Goal: Task Accomplishment & Management: Manage account settings

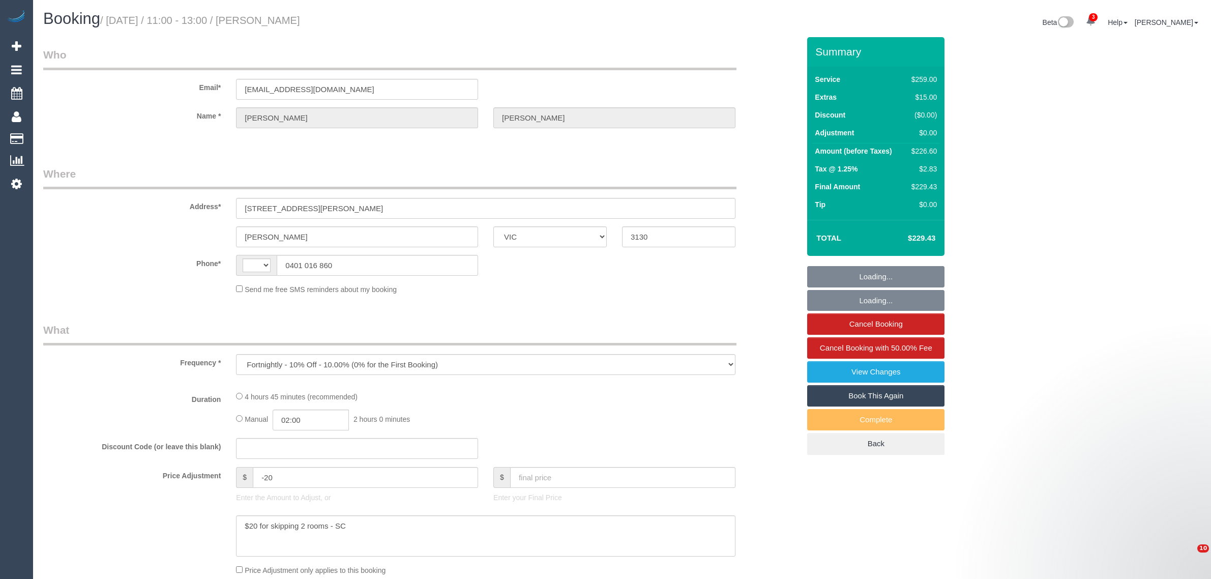
select select "VIC"
select select "string:stripe-pm_1Rff2A2GScqysDRVbcytUx5k"
select select "number:27"
select select "number:14"
select select "number:19"
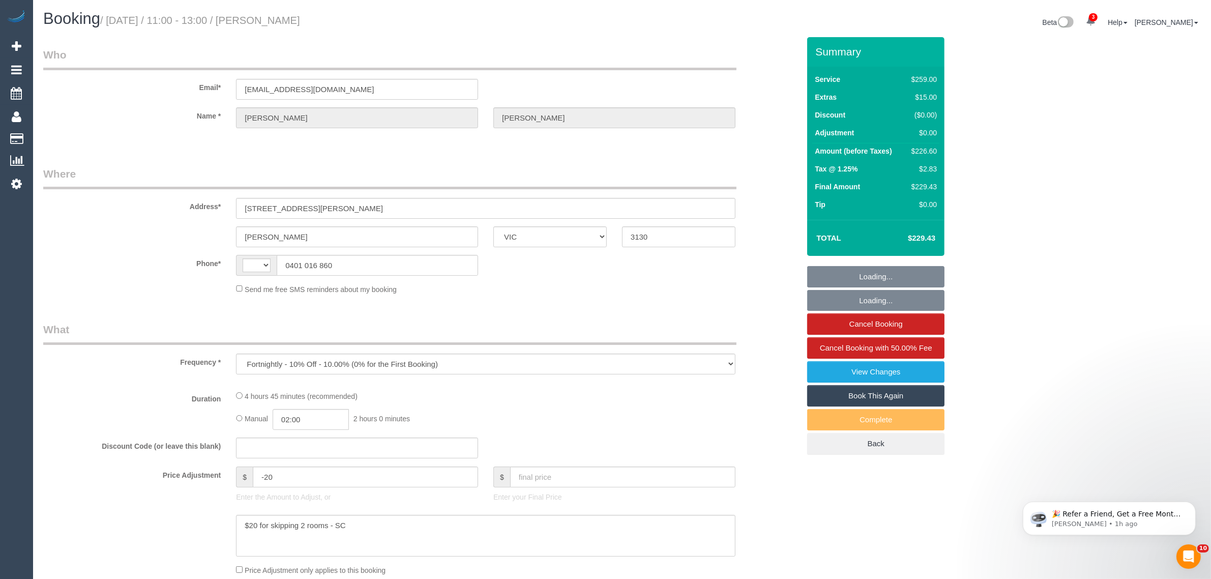
select select "number:23"
select select "number:35"
select select "number:13"
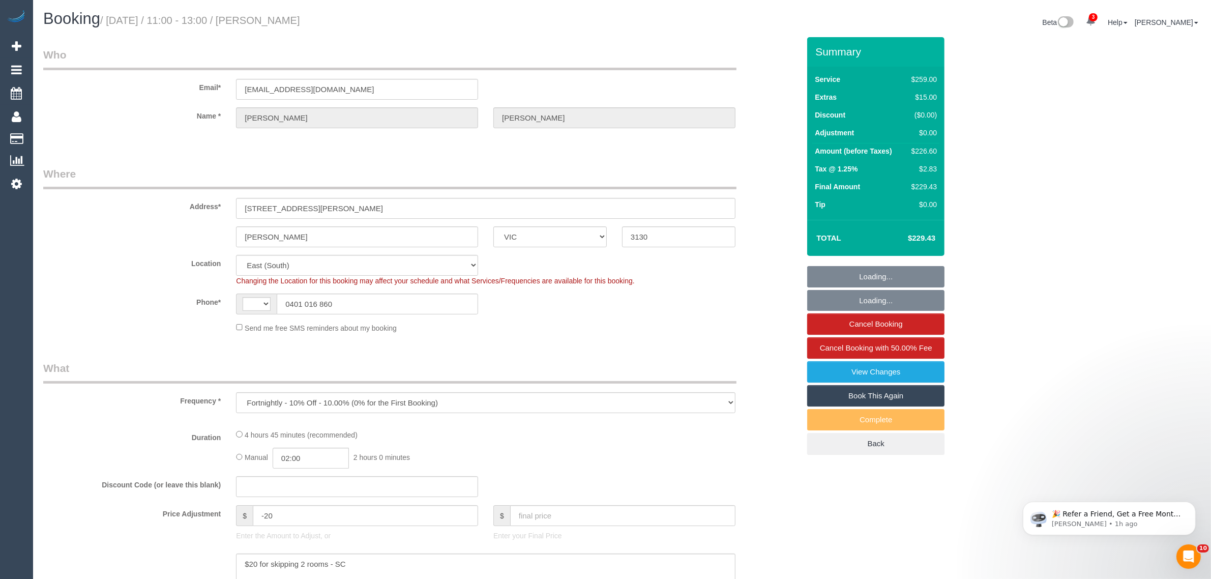
select select "string:AU"
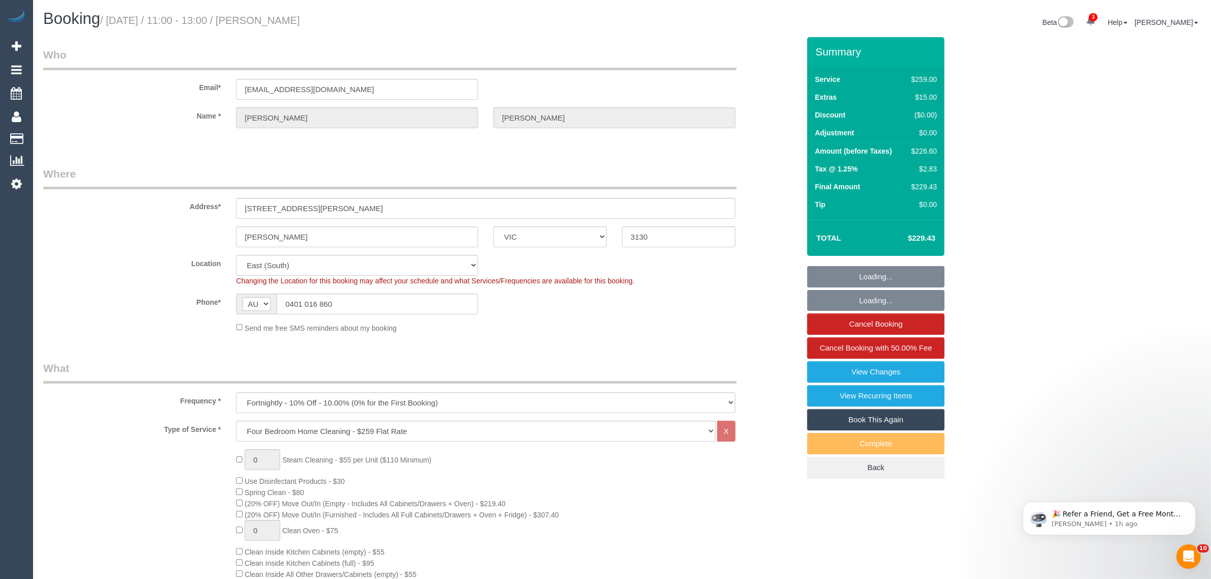
select select "object:835"
click at [402, 300] on input "0401 016 860" at bounding box center [377, 303] width 201 height 21
click at [690, 299] on div "Phone* AF AL DZ AD AO AI AQ AG AR AM AW AU AT AZ BS BH BD BB BY BE BZ BJ BM BT …" at bounding box center [422, 303] width 772 height 21
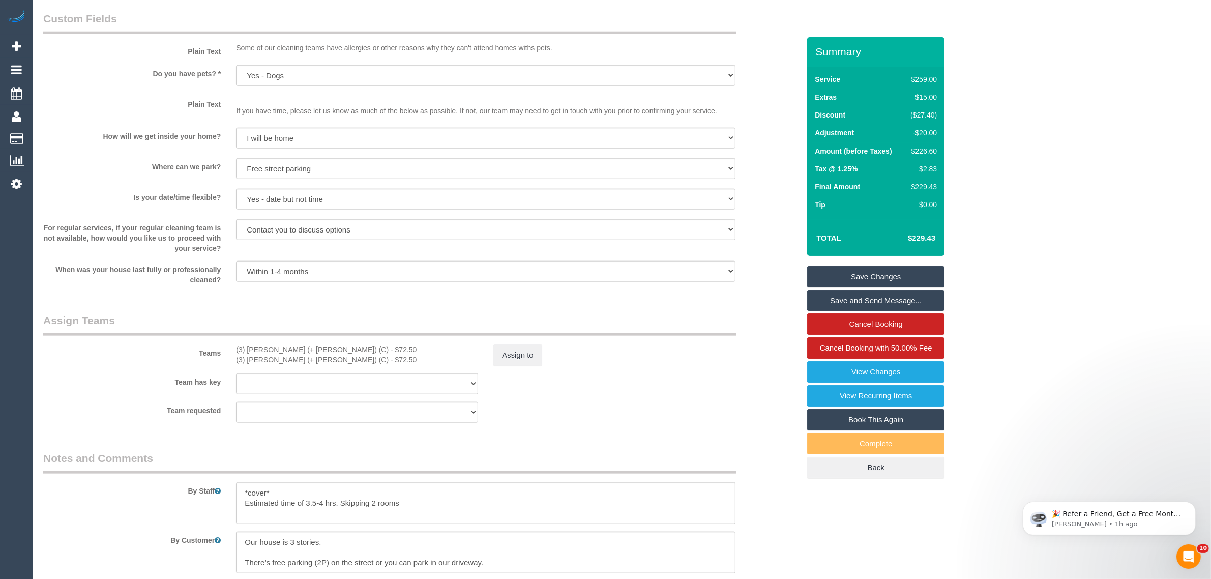
scroll to position [1017, 0]
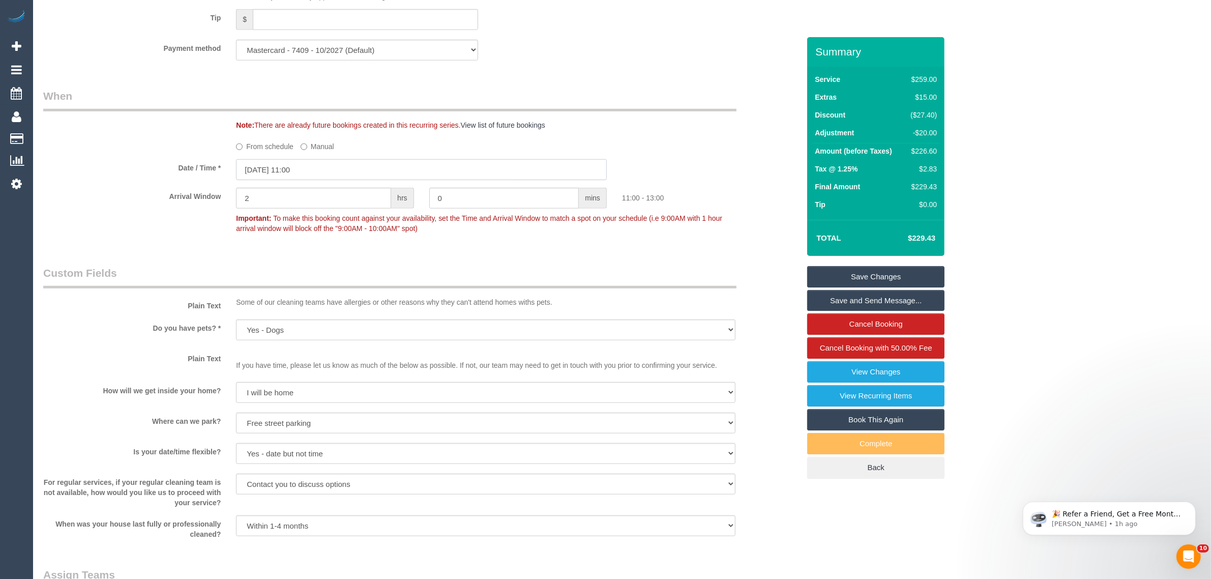
click at [344, 176] on input "12/09/2025 11:00" at bounding box center [421, 169] width 371 height 21
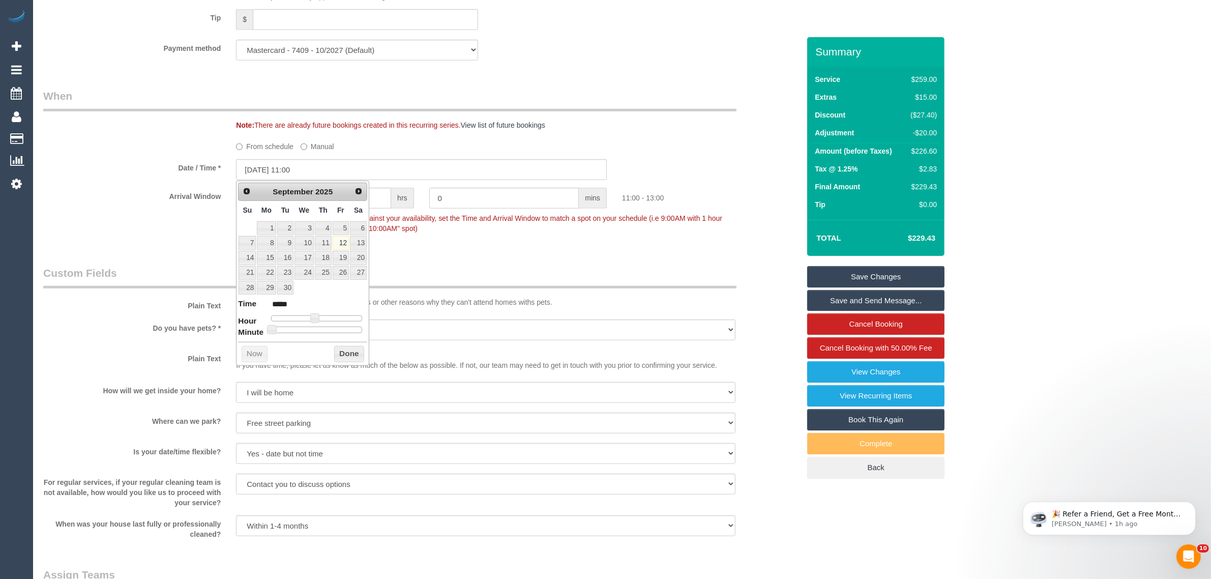
type input "12/09/2025 10:00"
type input "*****"
type input "12/09/2025 09:00"
type input "*****"
type input "12/09/2025 10:00"
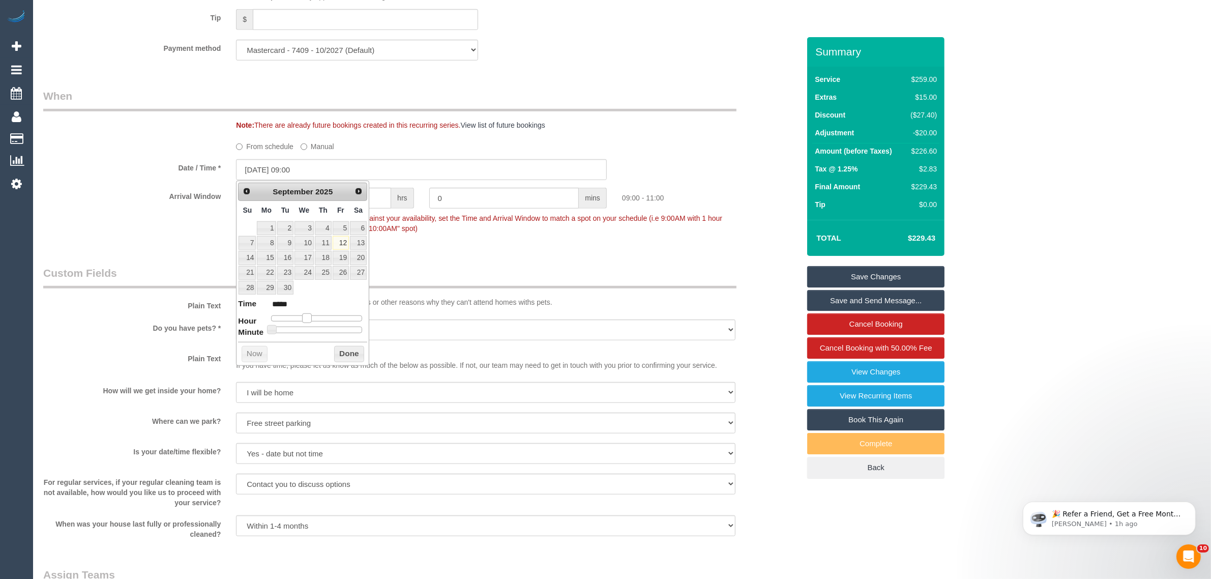
type input "*****"
type input "12/09/2025 11:00"
type input "*****"
type input "12/09/2025 10:00"
type input "*****"
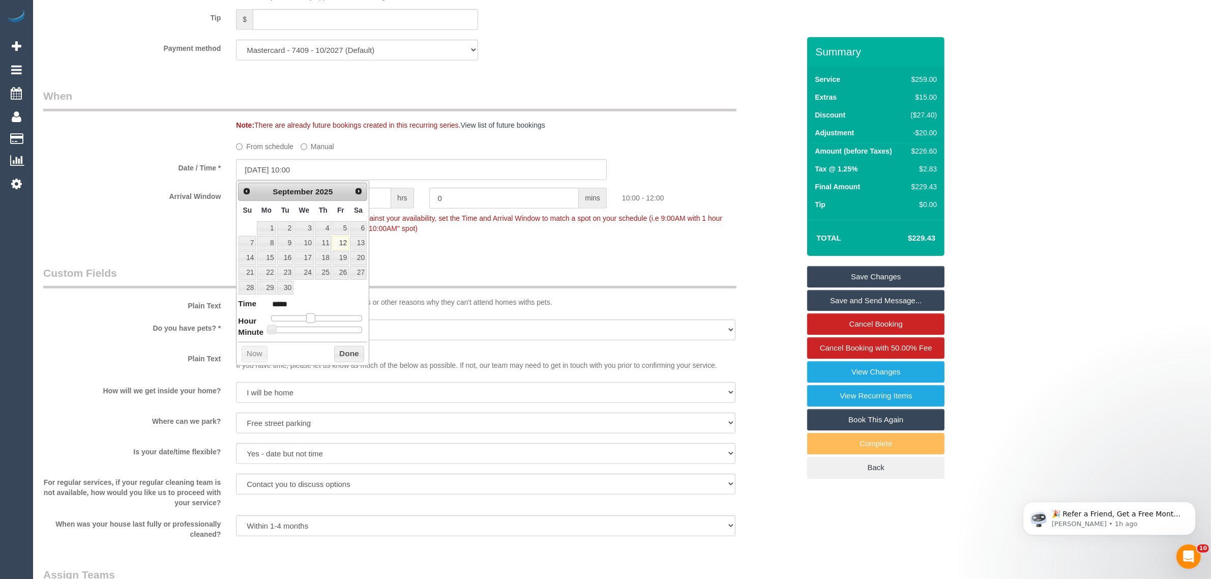
click at [311, 317] on div at bounding box center [316, 318] width 91 height 6
type input "12/09/2025 10:05"
type input "*****"
type input "12/09/2025 10:10"
type input "*****"
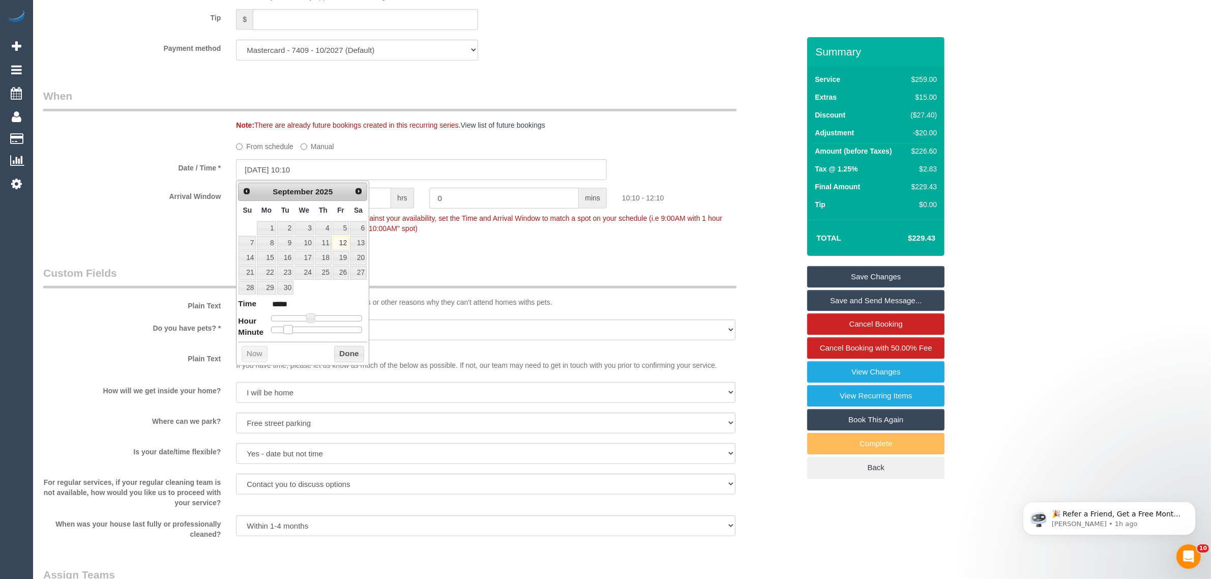
type input "12/09/2025 10:15"
type input "*****"
type input "12/09/2025 10:20"
type input "*****"
type input "12/09/2025 10:25"
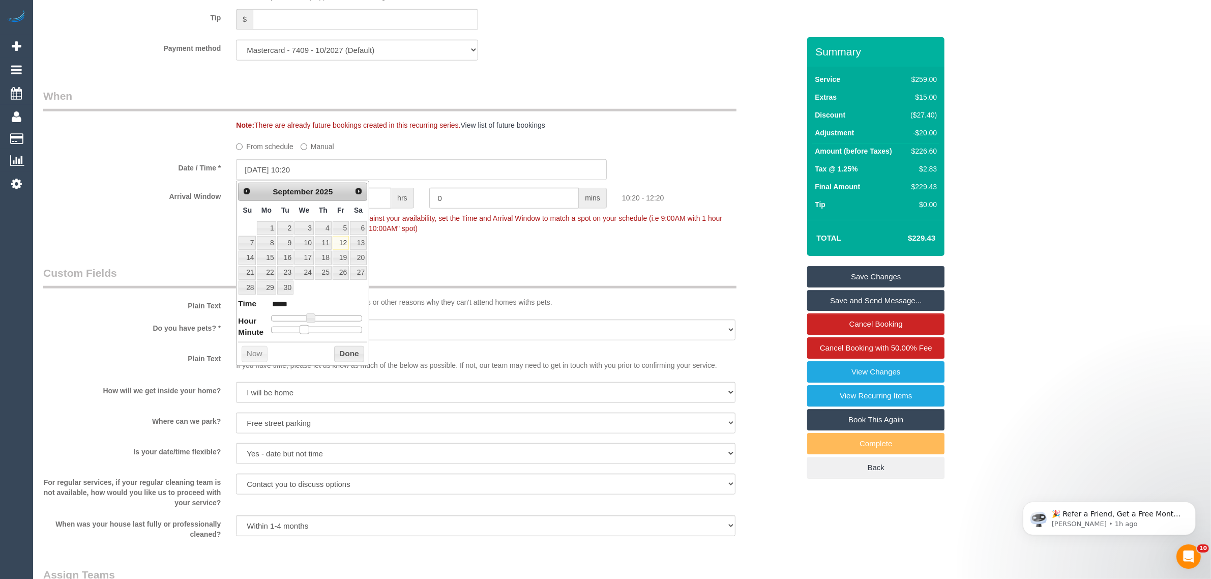
type input "*****"
type input "12/09/2025 10:30"
type input "*****"
drag, startPoint x: 276, startPoint y: 331, endPoint x: 321, endPoint y: 329, distance: 45.8
click at [321, 329] on span at bounding box center [320, 329] width 9 height 9
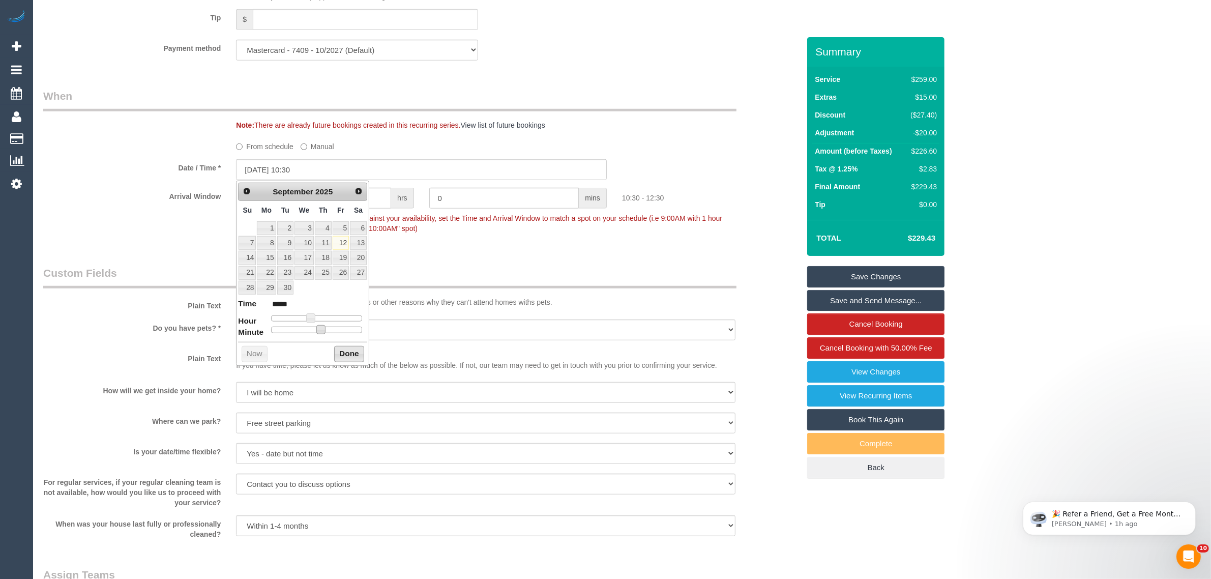
click at [344, 351] on button "Done" at bounding box center [349, 354] width 30 height 16
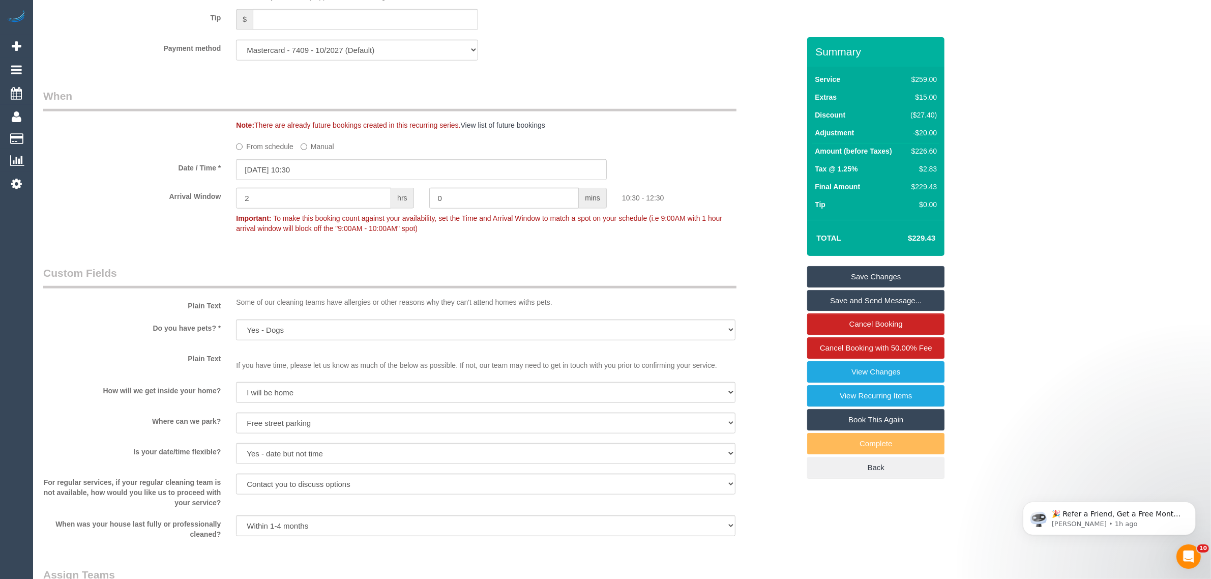
click at [470, 274] on legend "Custom Fields" at bounding box center [389, 277] width 693 height 23
click at [359, 204] on input "2" at bounding box center [313, 198] width 155 height 21
type input "0"
click at [467, 250] on div "Who Email* anissha99@gmail.com Name * Anissha Yacono Where Address* 13 Downing …" at bounding box center [422, 68] width 772 height 2097
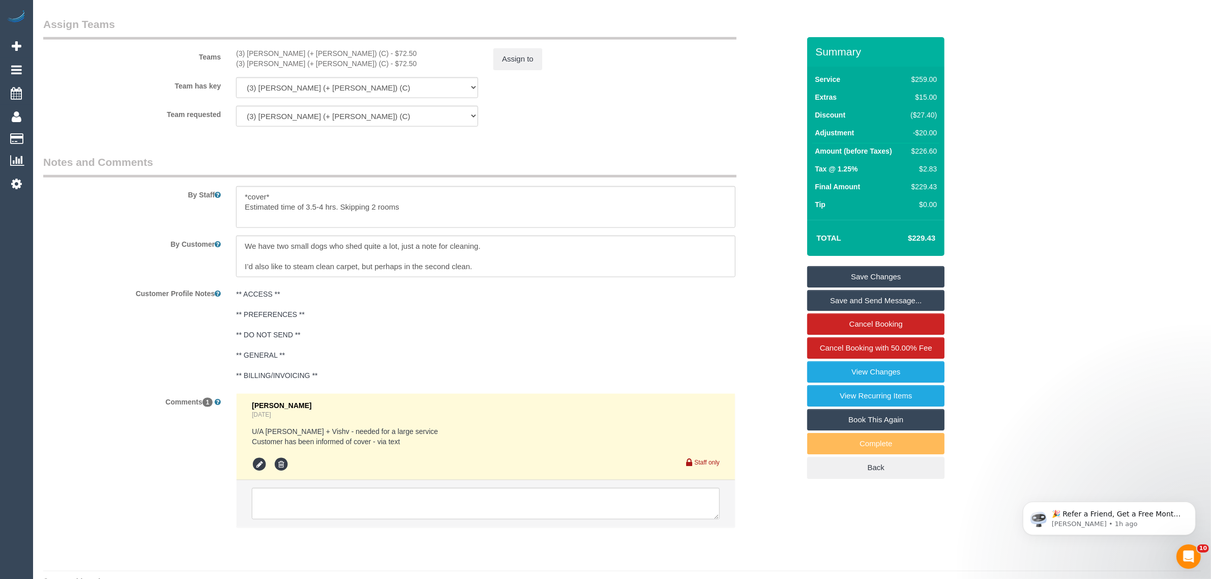
scroll to position [1590, 0]
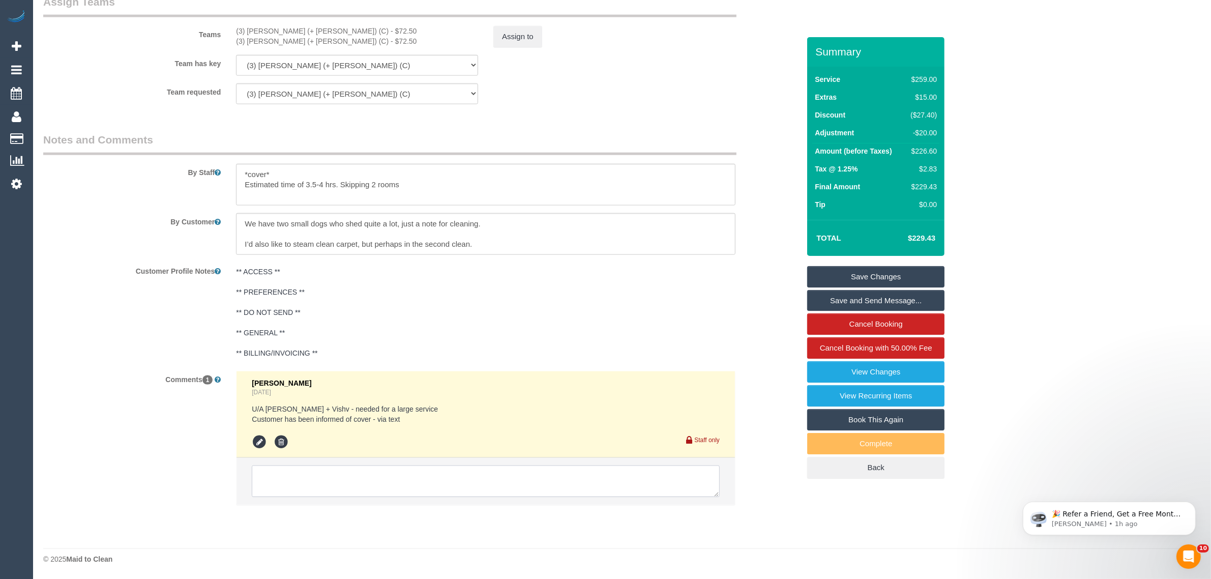
click at [483, 475] on textarea at bounding box center [486, 481] width 468 height 32
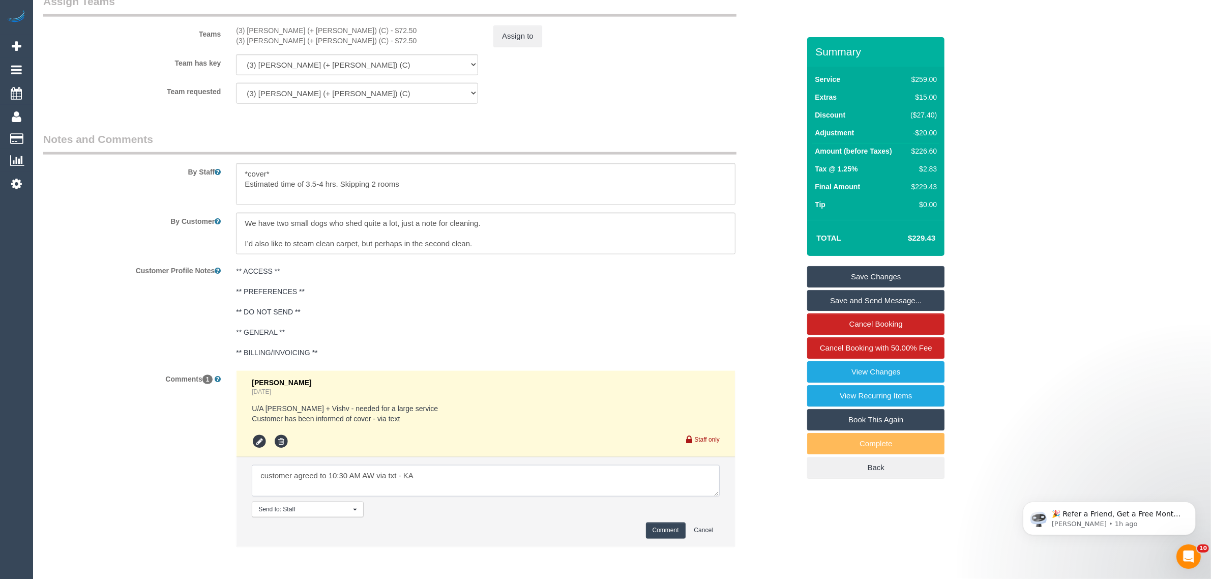
type textarea "customer agreed to 10:30 AM AW via txt - KA"
click at [650, 527] on button "Comment" at bounding box center [666, 530] width 40 height 16
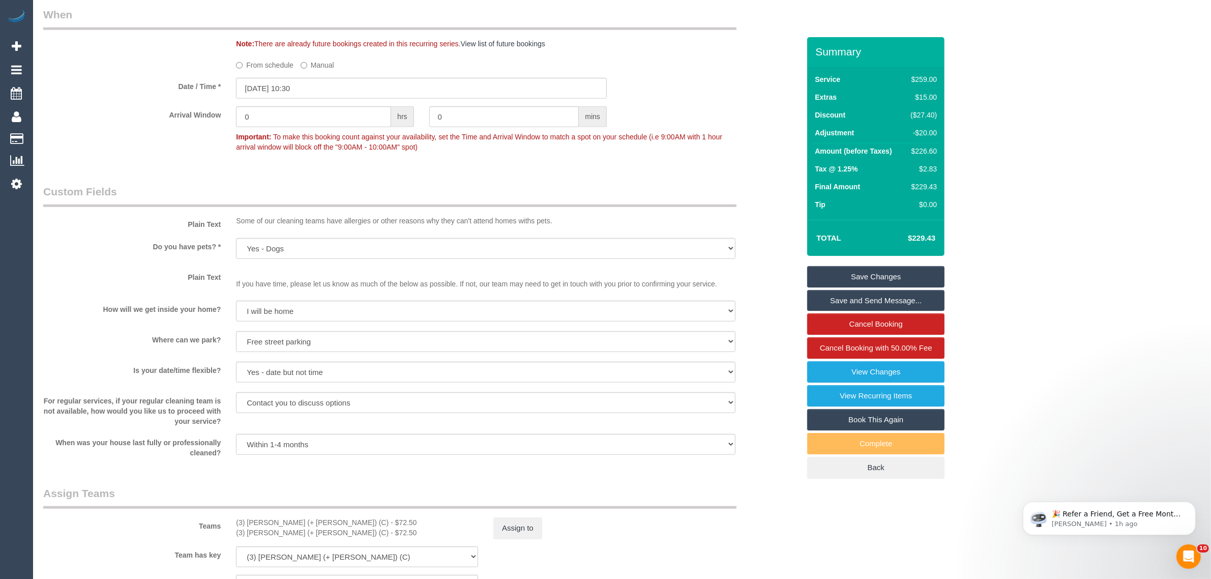
scroll to position [1082, 0]
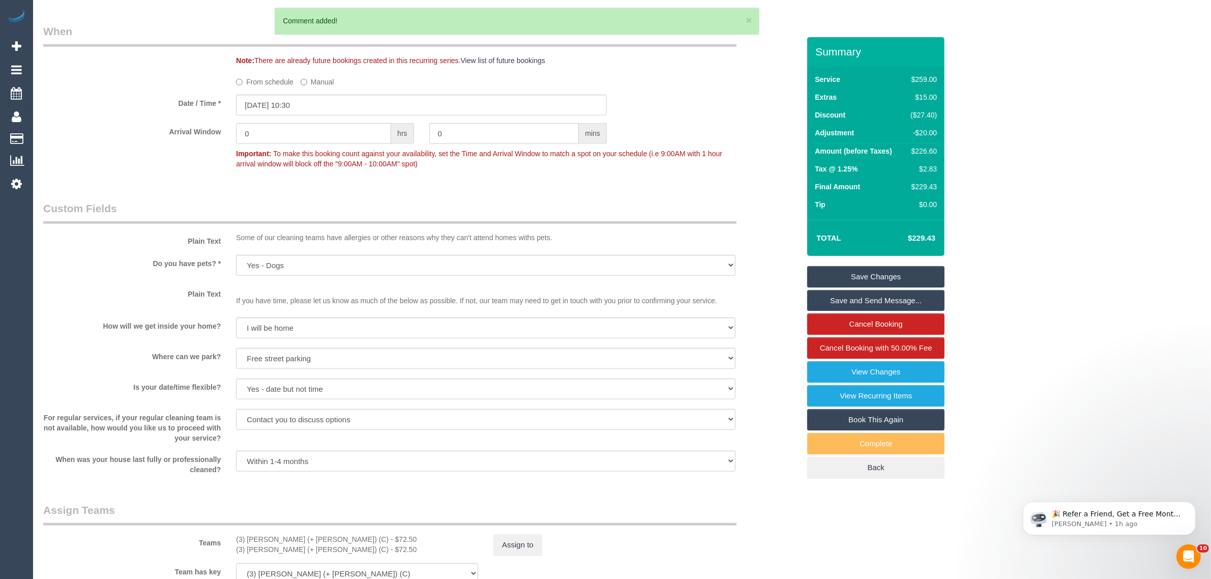
click at [879, 276] on link "Save Changes" at bounding box center [875, 276] width 137 height 21
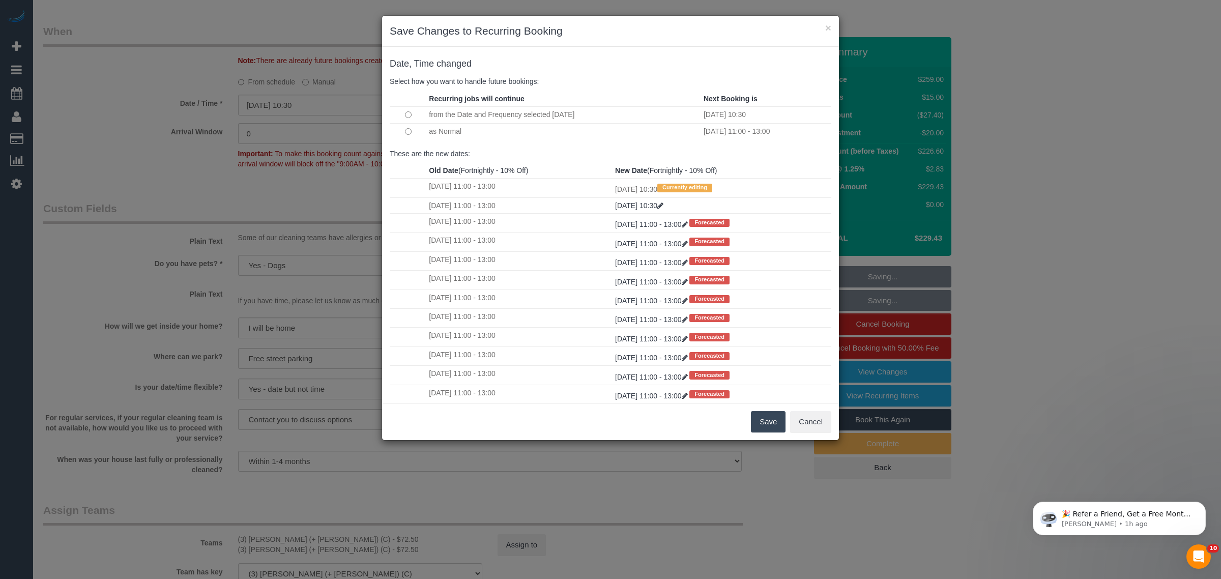
click at [405, 135] on td at bounding box center [408, 131] width 37 height 16
click at [767, 421] on button "Save" at bounding box center [768, 421] width 35 height 21
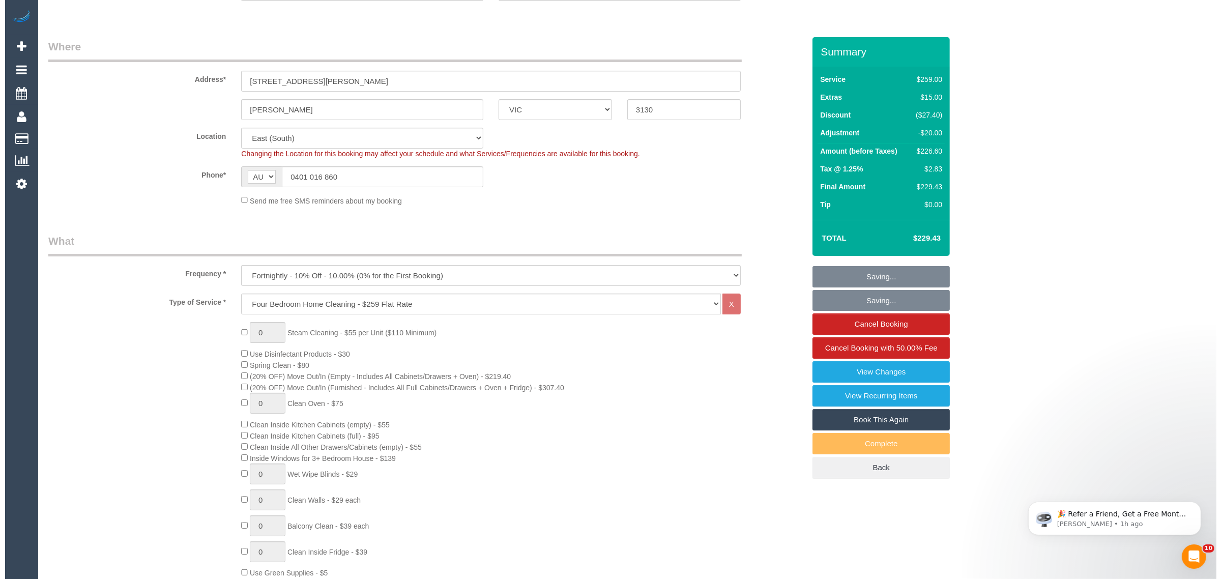
scroll to position [0, 0]
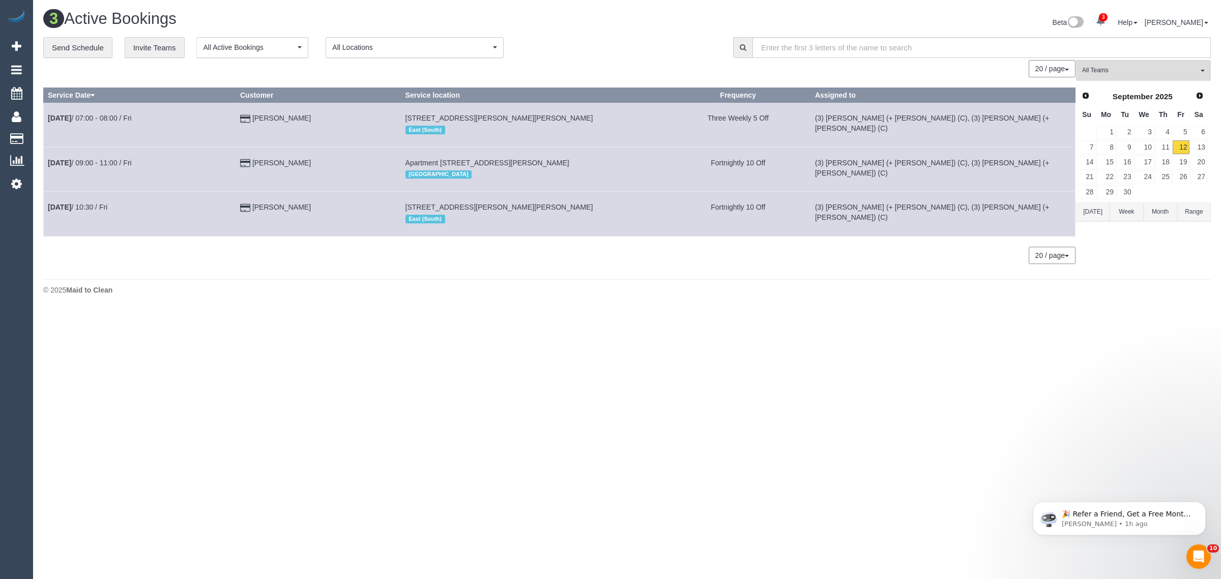
click at [625, 312] on body "3 Beta Your Notifications You have 0 alerts × You have 2 to charge for 12/09/20…" at bounding box center [610, 289] width 1221 height 579
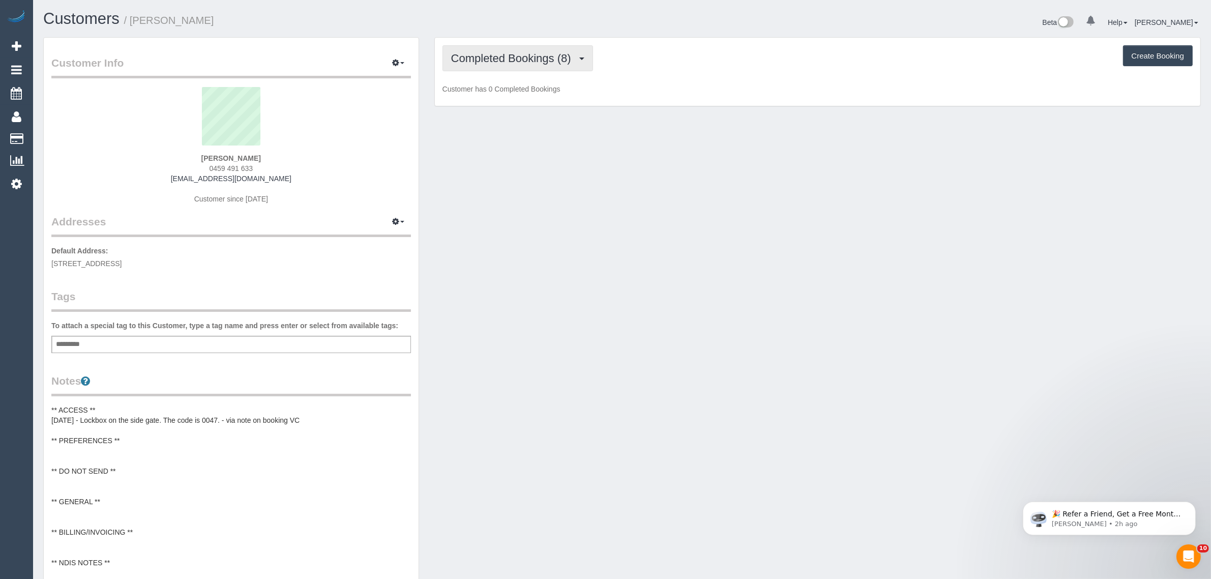
click at [534, 57] on span "Completed Bookings (8)" at bounding box center [513, 58] width 125 height 13
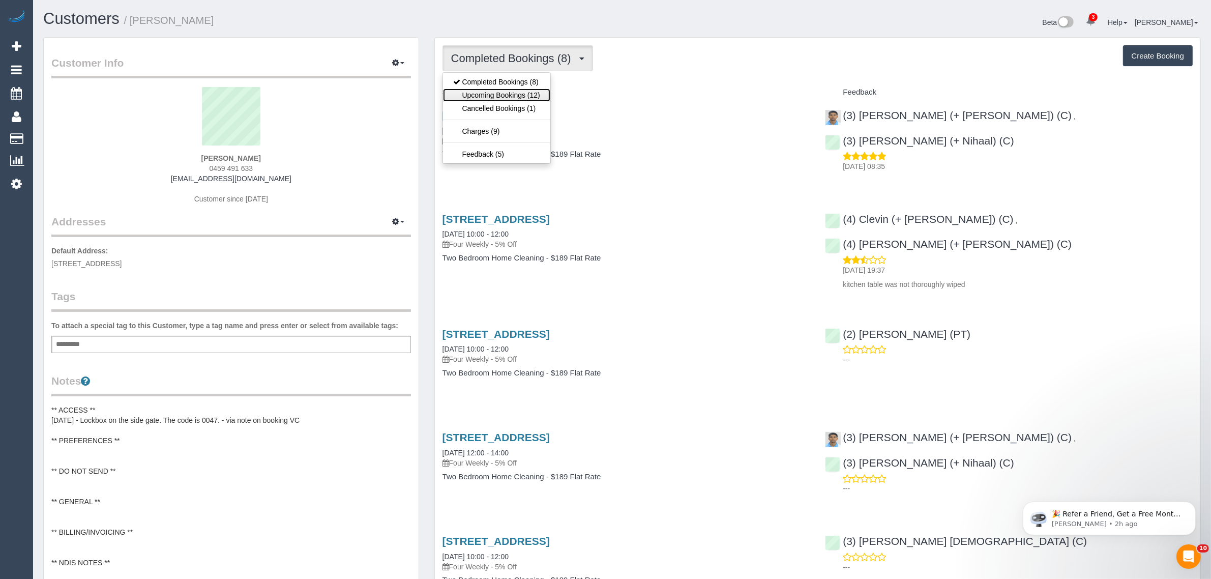
click at [517, 93] on link "Upcoming Bookings (12)" at bounding box center [496, 95] width 107 height 13
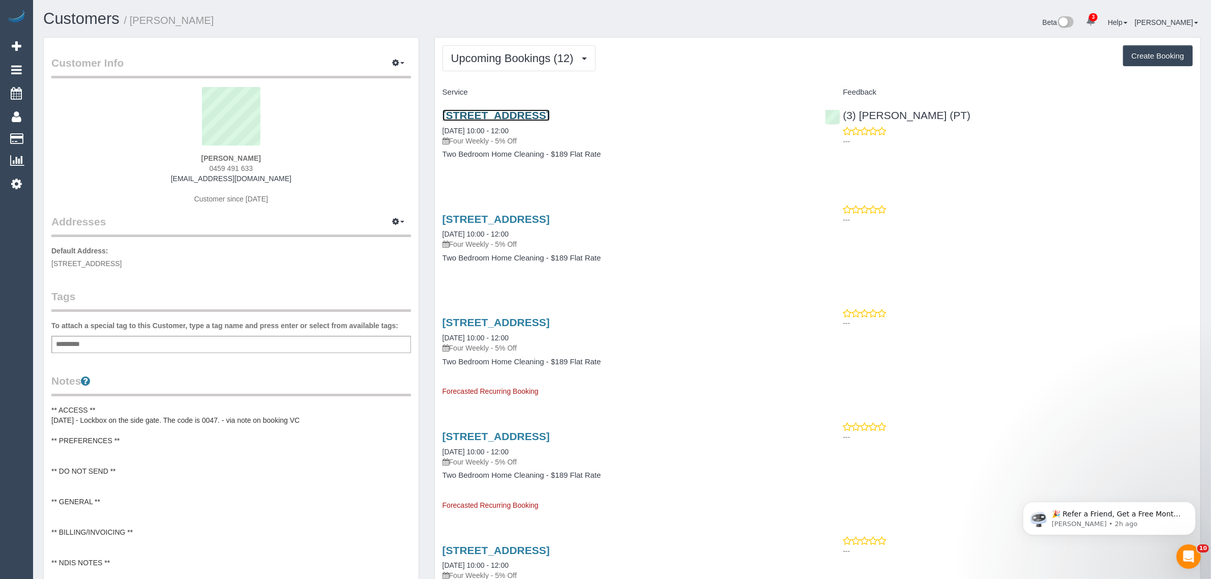
click at [527, 115] on link "4a Ballarat Street, Collingwood, VIC 3066" at bounding box center [496, 115] width 107 height 12
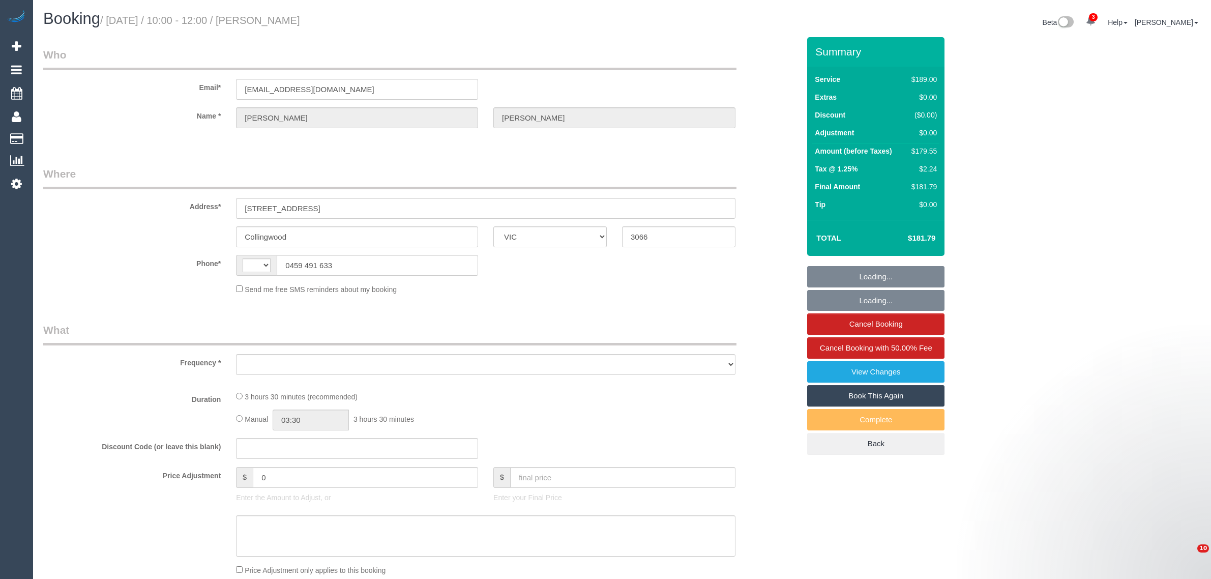
select select "VIC"
select select "string:AU"
select select "object:582"
select select "string:stripe-pm_1QbWpx2GScqysDRVInsC6mKZ"
select select "number:28"
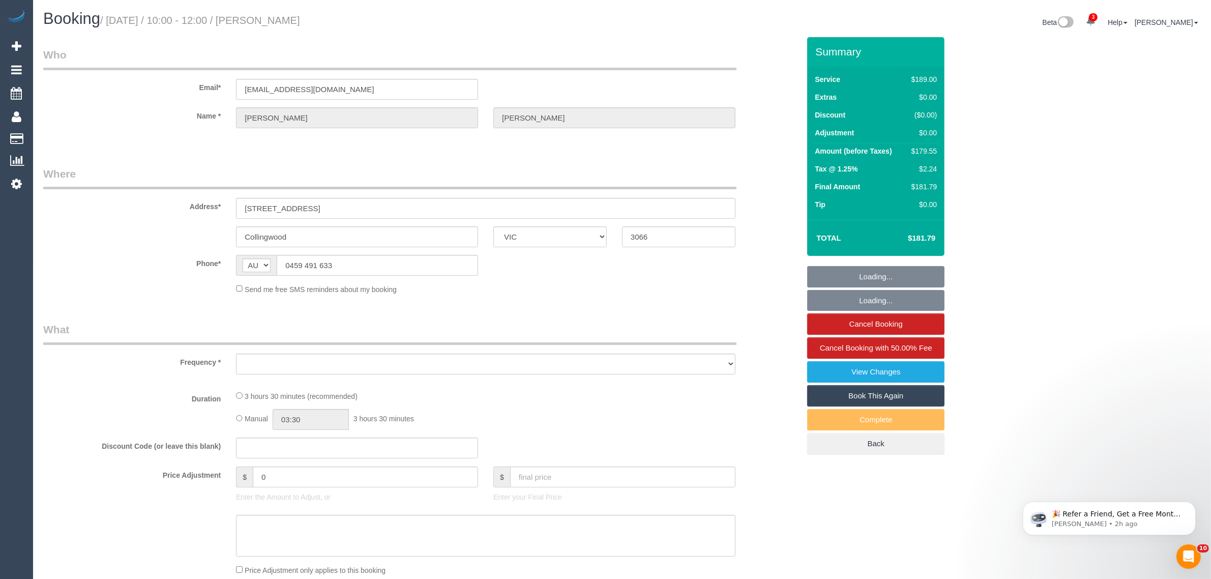
select select "number:16"
select select "number:19"
select select "number:36"
select select "number:34"
select select "number:12"
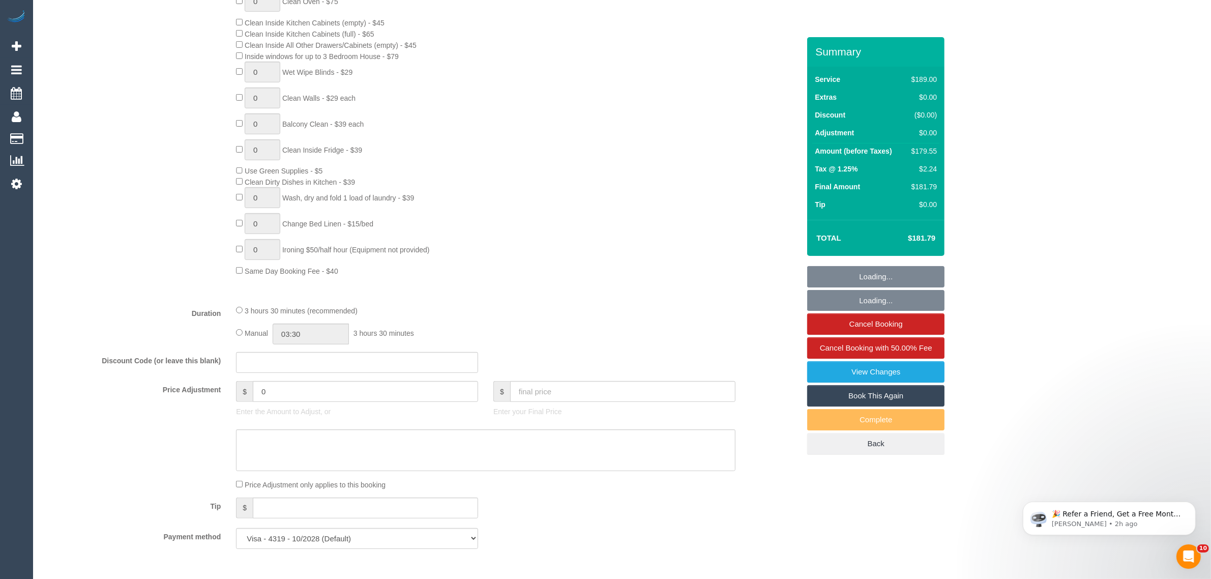
select select "object:835"
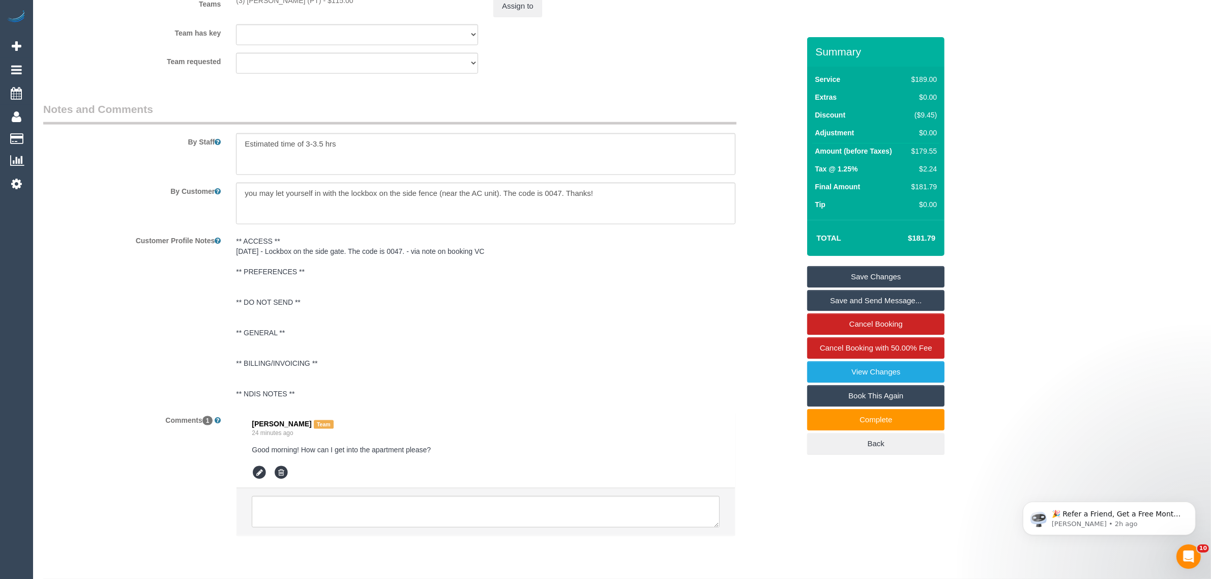
scroll to position [1651, 0]
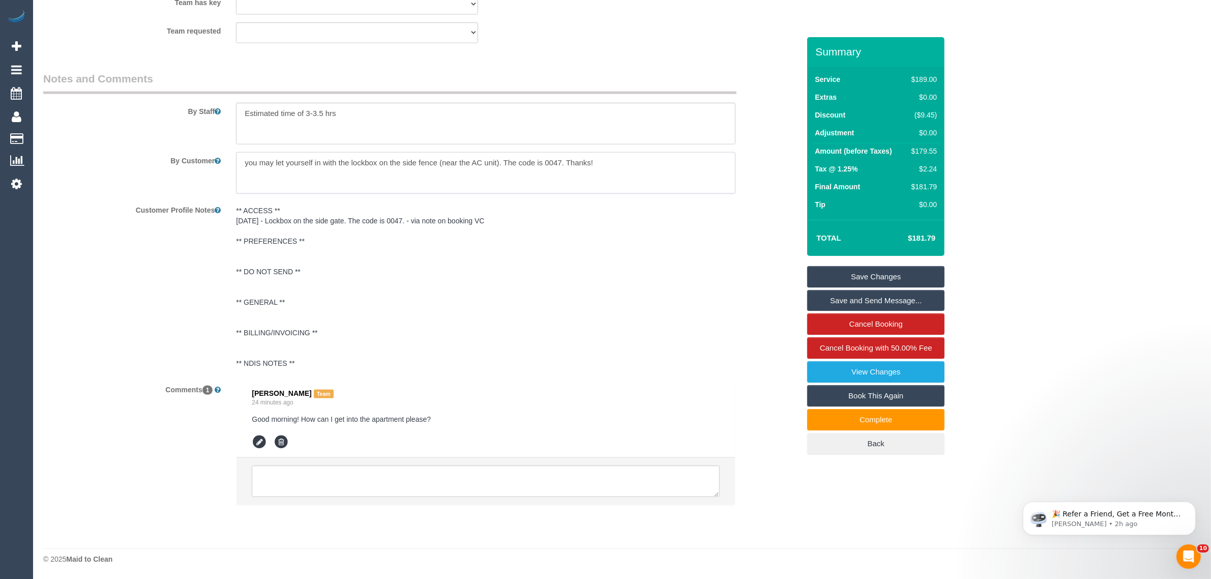
click at [600, 159] on textarea at bounding box center [485, 173] width 499 height 42
drag, startPoint x: 501, startPoint y: 160, endPoint x: 230, endPoint y: 166, distance: 271.2
click at [230, 166] on div at bounding box center [485, 173] width 515 height 42
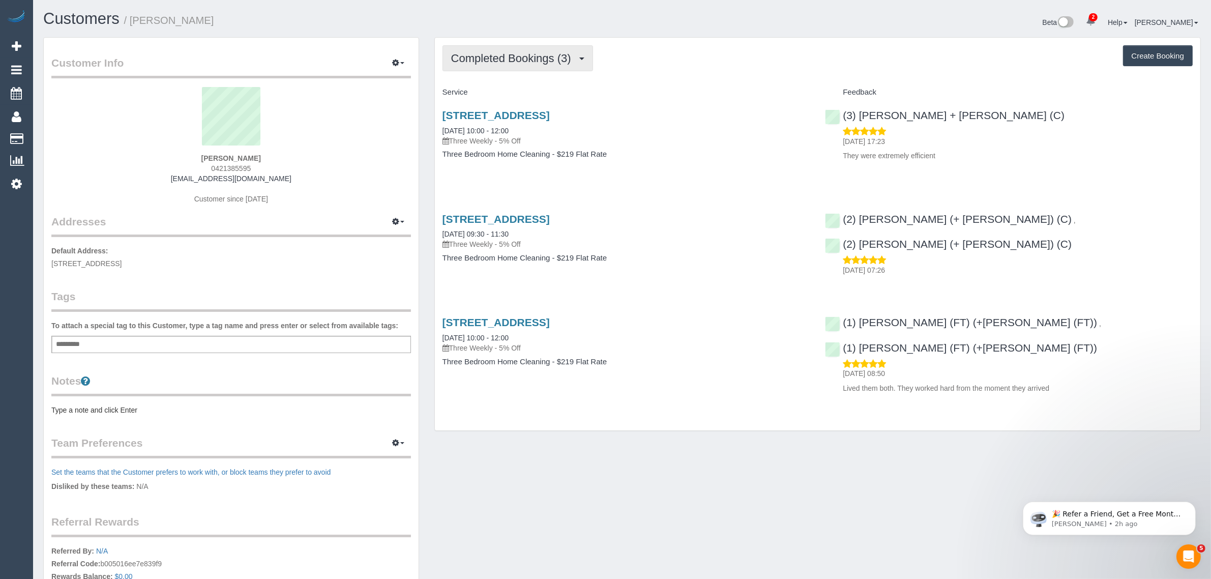
click at [540, 55] on span "Completed Bookings (3)" at bounding box center [513, 58] width 125 height 13
click at [517, 95] on link "Upcoming Bookings (12)" at bounding box center [496, 95] width 107 height 13
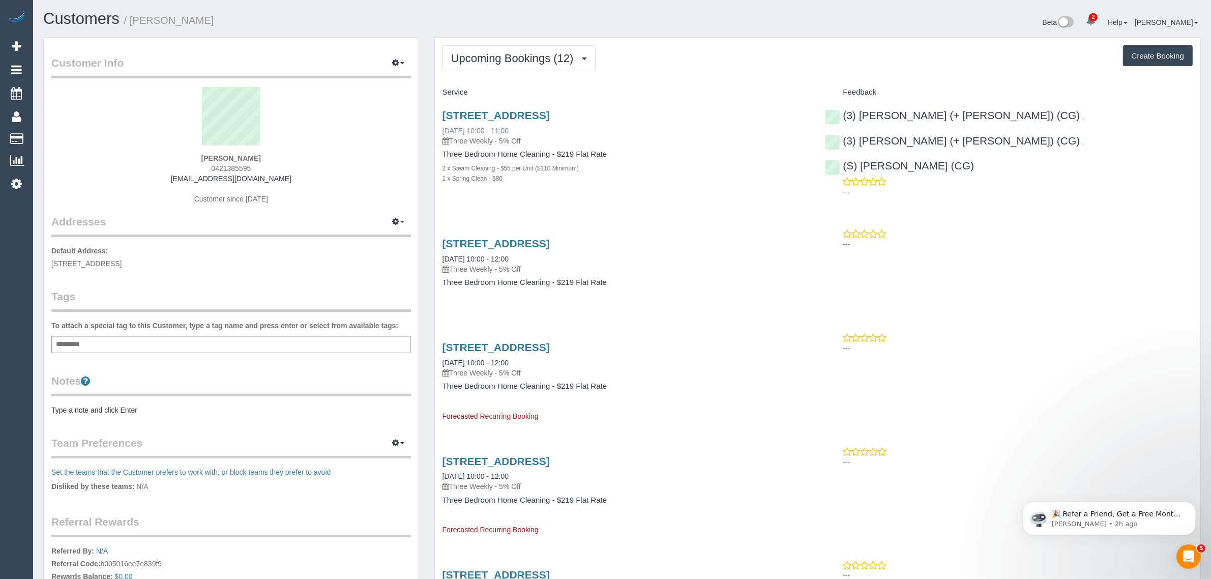
drag, startPoint x: 535, startPoint y: 126, endPoint x: 441, endPoint y: 128, distance: 93.1
click at [443, 128] on div "79 Signature Boulevard, Sanctuary Lakes, VIC 3030 12/09/2025 10:00 - 11:00 Thre…" at bounding box center [627, 127] width 368 height 37
copy link "12/09/2025 10:00 - 11:00"
drag, startPoint x: 1158, startPoint y: 107, endPoint x: 1006, endPoint y: 115, distance: 152.8
click at [1006, 115] on div "(3) Sohail (+ Amninder) (CG) , (3) Amninder (+ Sohail) (CG) , (S) Mark Yenimire…" at bounding box center [1008, 151] width 383 height 100
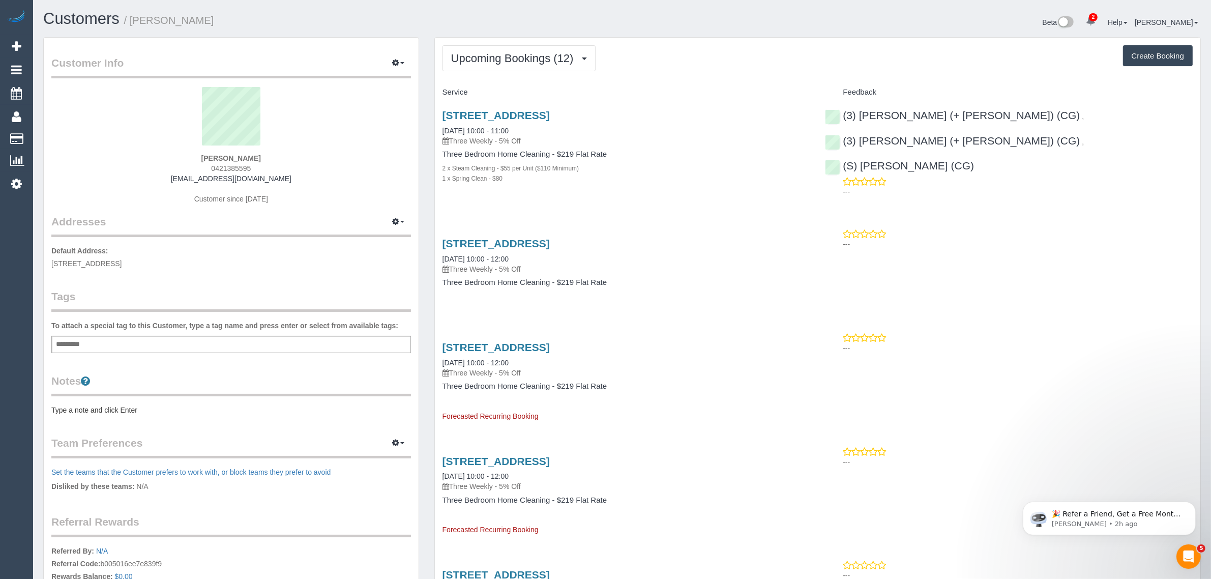
copy div "(3) Amninder (+ Sohail) (CG) ,"
click at [346, 172] on div "Kate Hawker 0421385595 k8hawka@gmail.com Customer since 2025" at bounding box center [231, 150] width 360 height 127
click at [132, 256] on p "Default Address: 79 Signature Boulevard, Sanctuary Lakes, VIC 3030" at bounding box center [231, 257] width 360 height 23
click at [122, 266] on span "79 Signature Boulevard, Sanctuary Lakes, VIC 3030" at bounding box center [86, 263] width 70 height 8
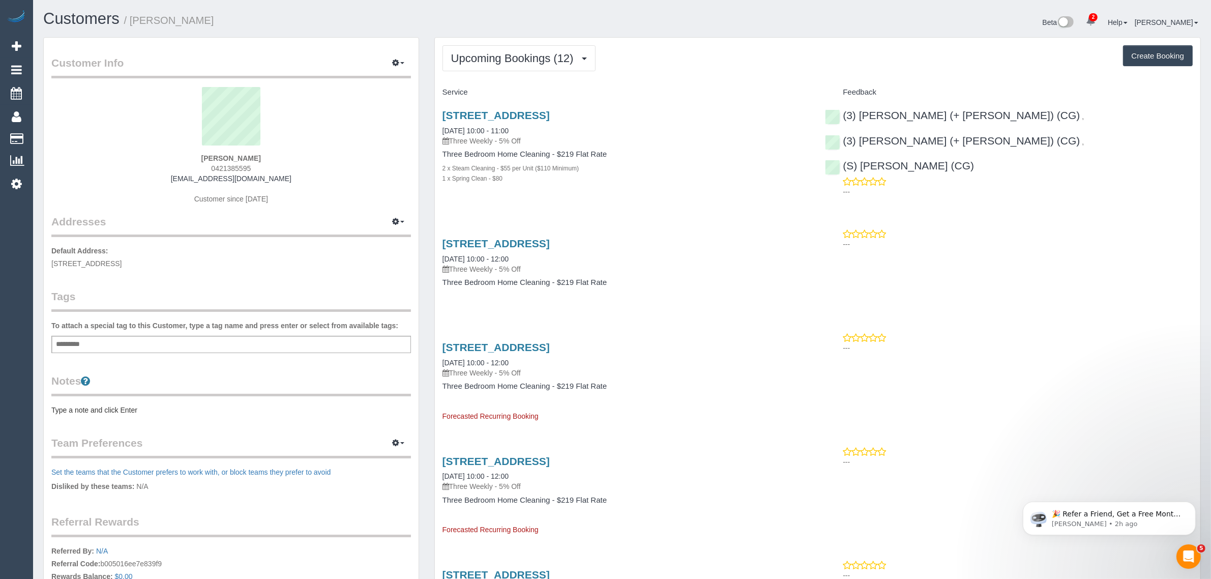
click at [122, 266] on span "79 Signature Boulevard, Sanctuary Lakes, VIC 3030" at bounding box center [86, 263] width 70 height 8
copy span "Sanctuary Lakes"
click at [46, 131] on link "Customers" at bounding box center [96, 139] width 127 height 20
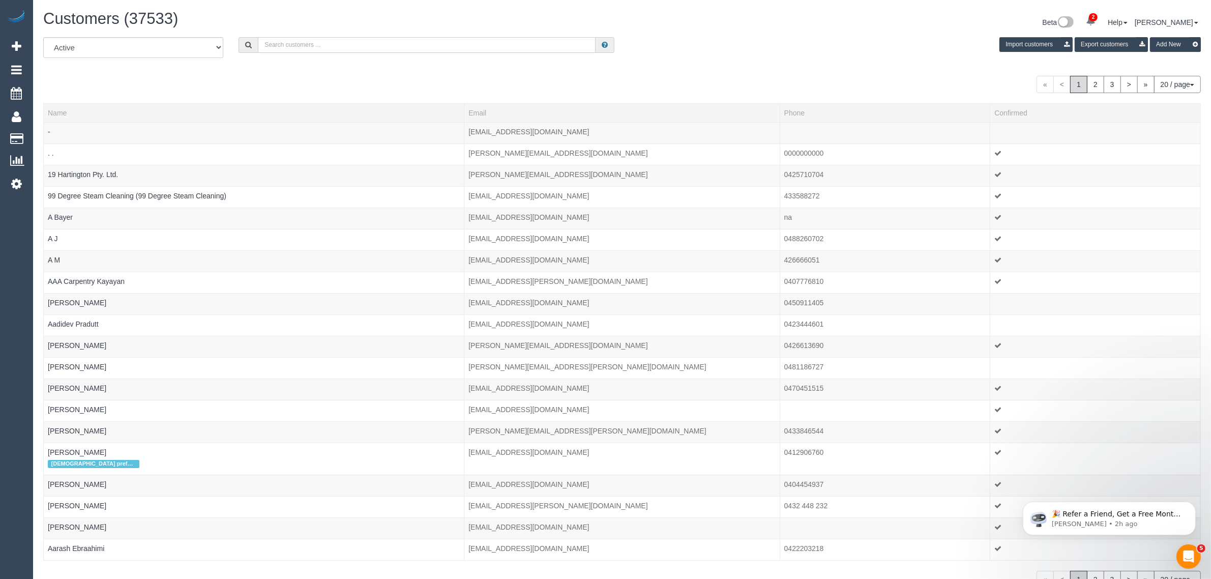
click at [402, 42] on input "text" at bounding box center [427, 45] width 338 height 16
paste input "svdeguara@gmail.com"
type input "svdeguara@gmail.com"
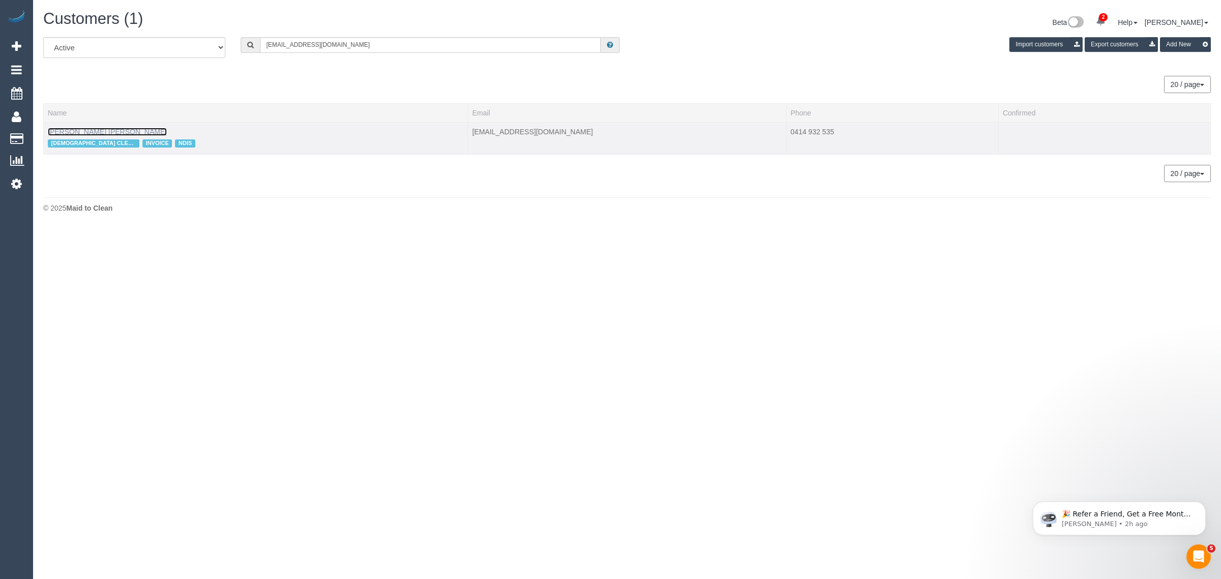
click at [96, 131] on link "Sarah Anne DeGuara" at bounding box center [107, 132] width 119 height 8
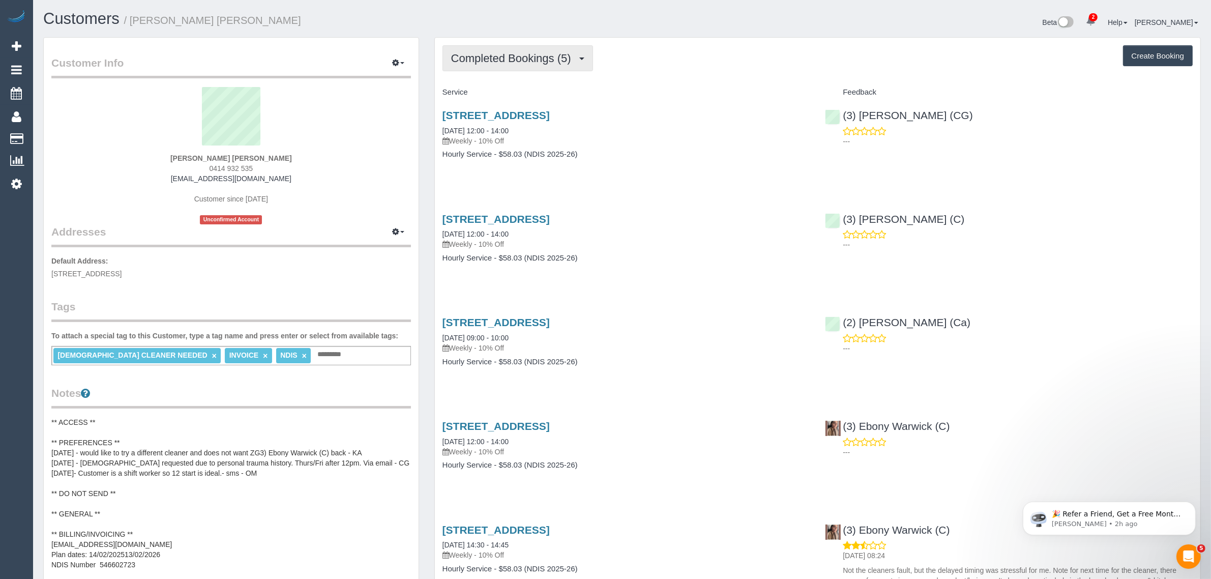
click at [477, 49] on button "Completed Bookings (5)" at bounding box center [518, 58] width 151 height 26
click at [466, 102] on link "Cancelled Bookings (1)" at bounding box center [496, 108] width 107 height 13
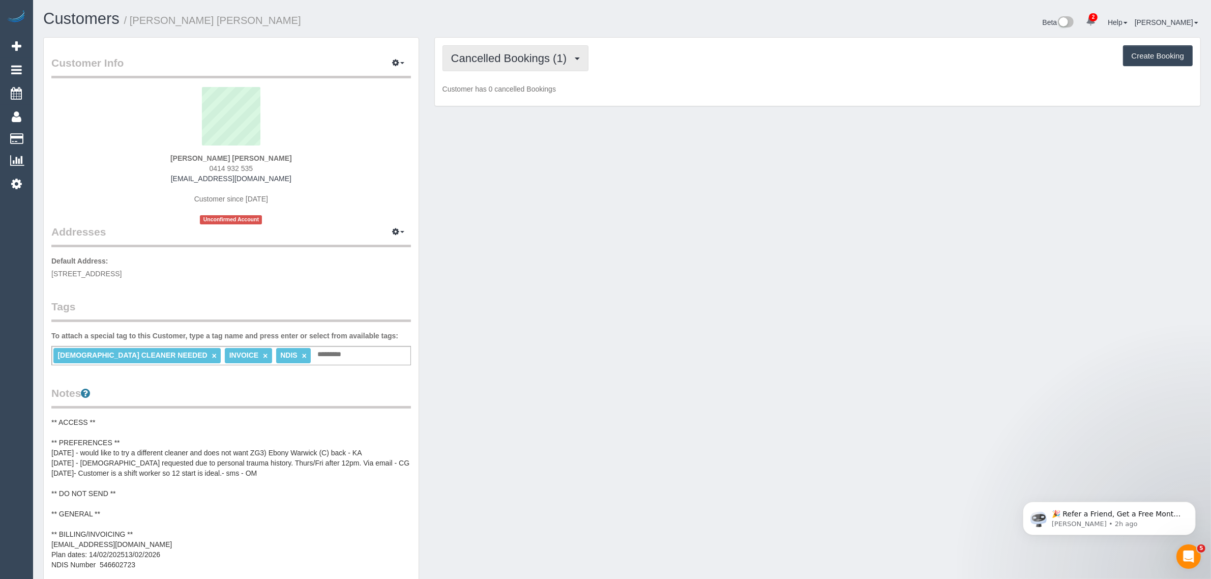
click at [521, 49] on button "Cancelled Bookings (1)" at bounding box center [516, 58] width 146 height 26
click at [491, 90] on link "Upcoming Bookings (13)" at bounding box center [496, 95] width 107 height 13
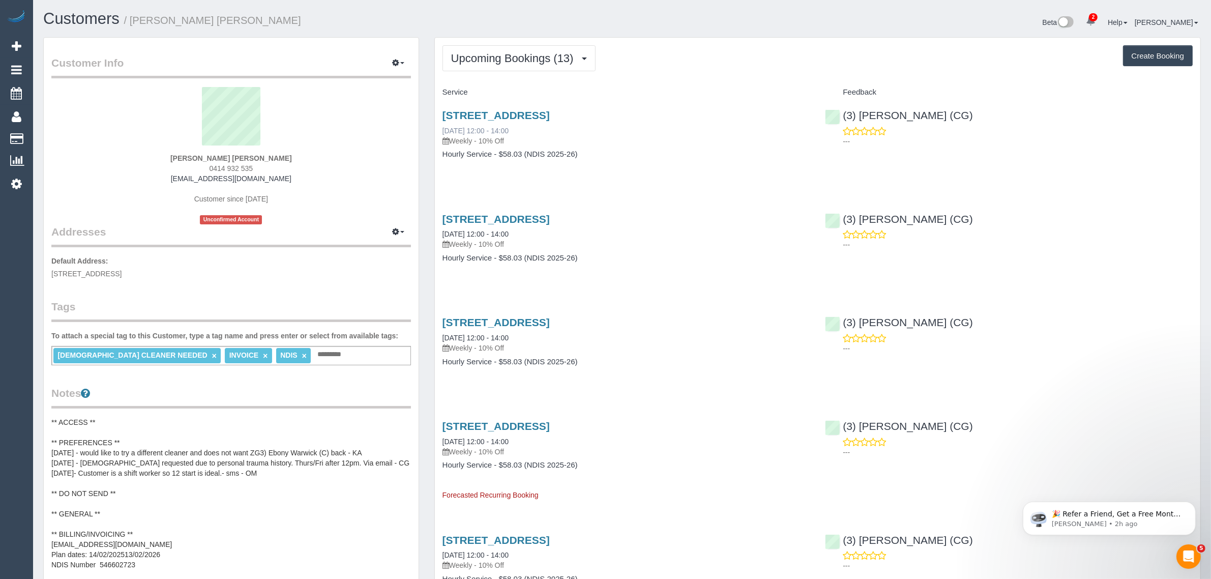
drag, startPoint x: 537, startPoint y: 126, endPoint x: 441, endPoint y: 130, distance: 95.2
click at [443, 130] on div "516/29 Waterline Place, Williamstown, VIC 3016 12/09/2025 12:00 - 14:00 Weekly …" at bounding box center [627, 127] width 368 height 37
click at [693, 143] on p "Weekly - 10% Off" at bounding box center [627, 141] width 368 height 10
drag, startPoint x: 527, startPoint y: 131, endPoint x: 444, endPoint y: 131, distance: 83.9
click at [444, 131] on div "516/29 Waterline Place, Williamstown, VIC 3016 12/09/2025 12:00 - 14:00 Weekly …" at bounding box center [627, 127] width 368 height 37
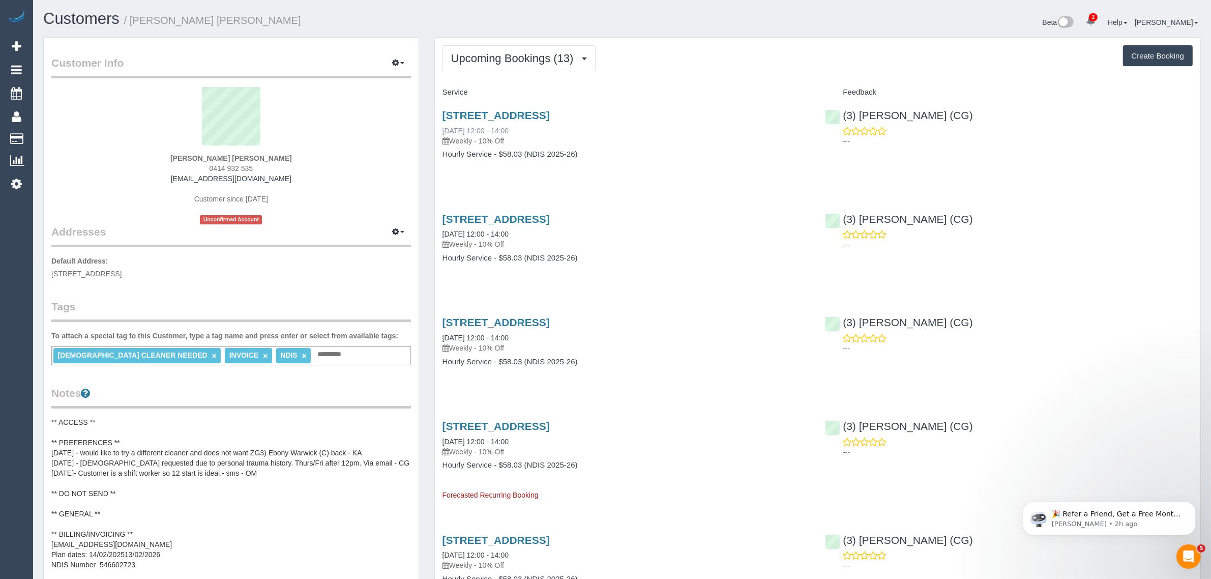
copy link "12/09/2025 12:00 - 14:00"
click at [787, 167] on div "516/29 Waterline Place, Williamstown, VIC 3016 12/09/2025 12:00 - 14:00 Weekly …" at bounding box center [626, 140] width 383 height 78
drag, startPoint x: 977, startPoint y: 114, endPoint x: 845, endPoint y: 114, distance: 131.7
click at [845, 114] on div "(3) Suzana Phillips (CG) ---" at bounding box center [1008, 126] width 383 height 50
copy link "3) Suzana Phillips (CG)"
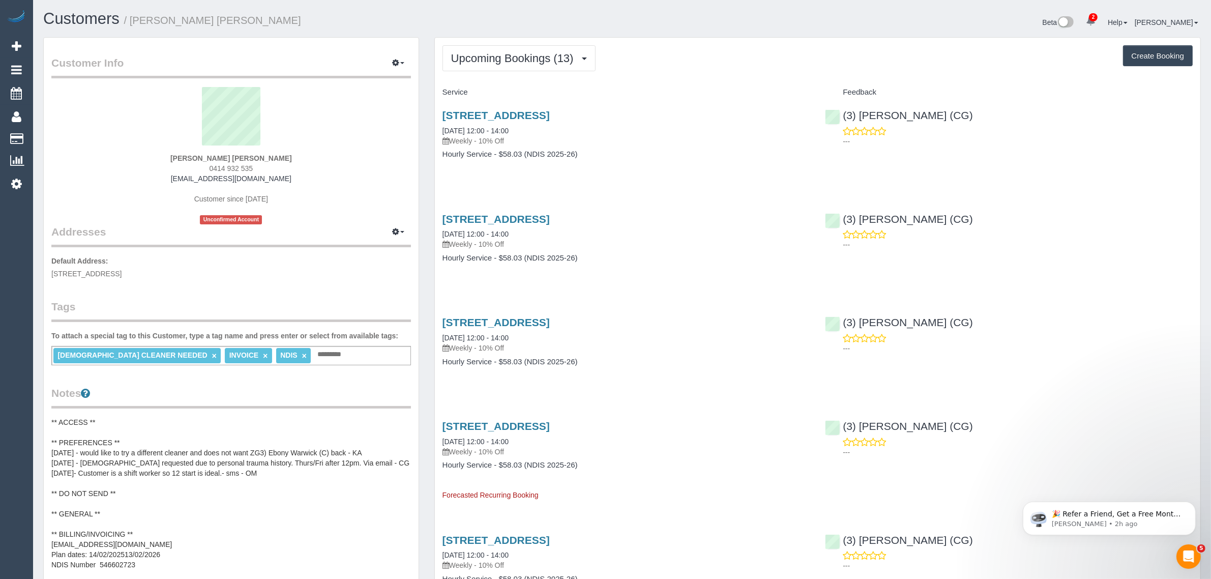
click at [122, 275] on span "516/29 Waterline Place, Williamstown, VIC 3016" at bounding box center [86, 274] width 70 height 8
copy span "Williamstown"
click at [231, 168] on span "0414 932 535" at bounding box center [232, 168] width 44 height 8
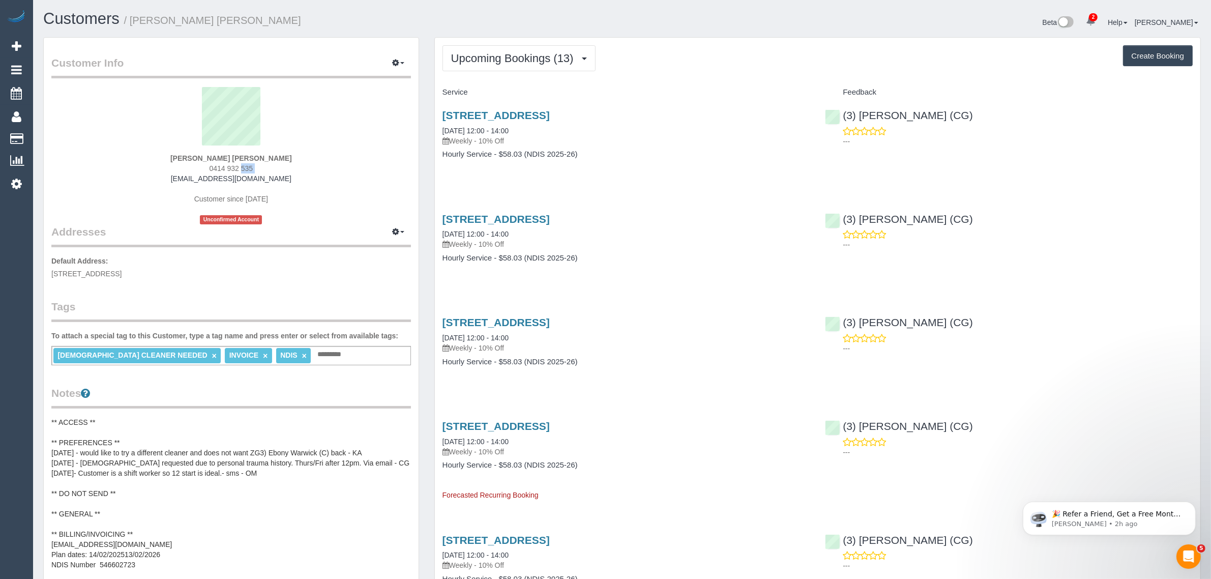
click at [231, 168] on span "0414 932 535" at bounding box center [232, 168] width 44 height 8
copy div "0414 932 535"
click at [629, 171] on div "516/29 Waterline Place, Williamstown, VIC 3016 12/09/2025 12:00 - 14:00 Weekly …" at bounding box center [626, 140] width 383 height 78
drag, startPoint x: 439, startPoint y: 235, endPoint x: 479, endPoint y: 233, distance: 39.7
click at [479, 233] on div "516/29 Waterline Place, Williamstown, VIC 3016 19/09/2025 12:00 - 14:00 Weekly …" at bounding box center [626, 243] width 383 height 78
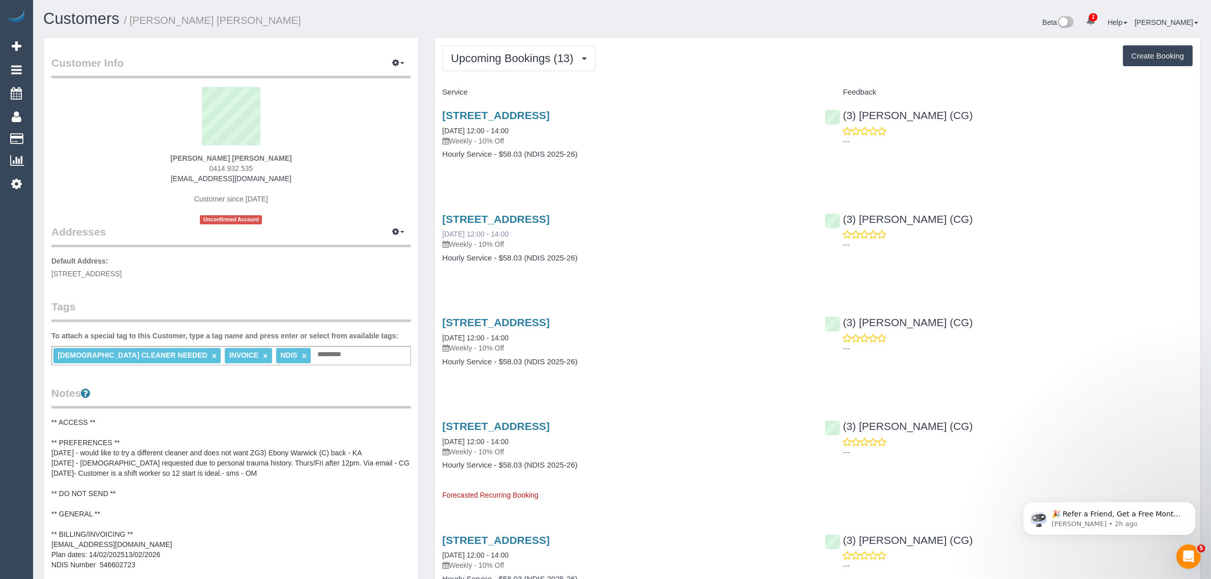
copy link "19/09/2025"
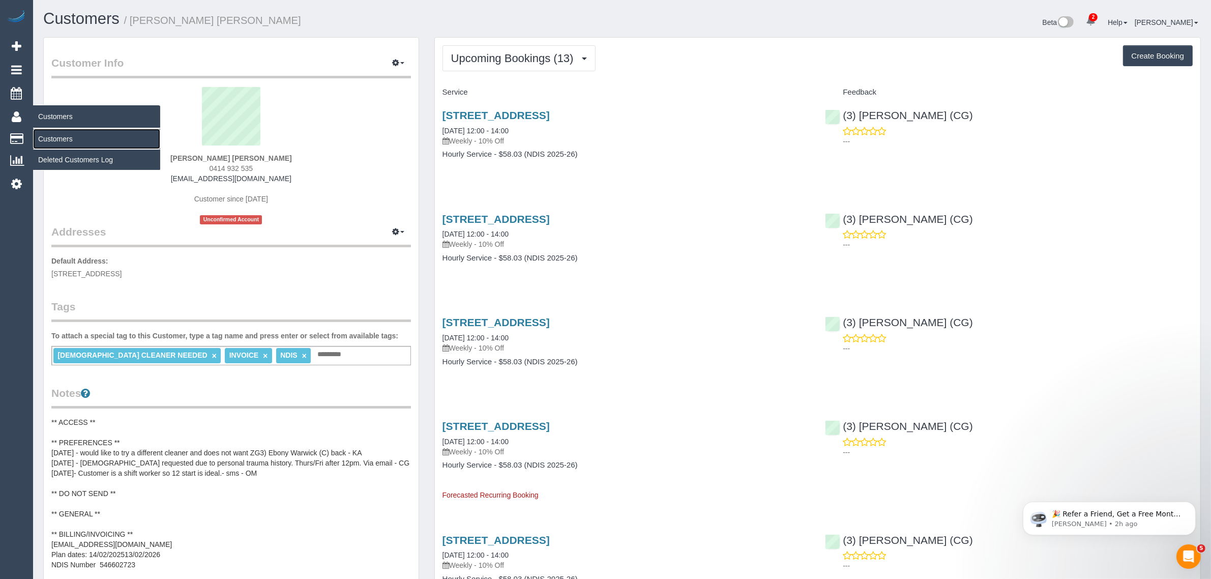
click at [66, 130] on link "Customers" at bounding box center [96, 139] width 127 height 20
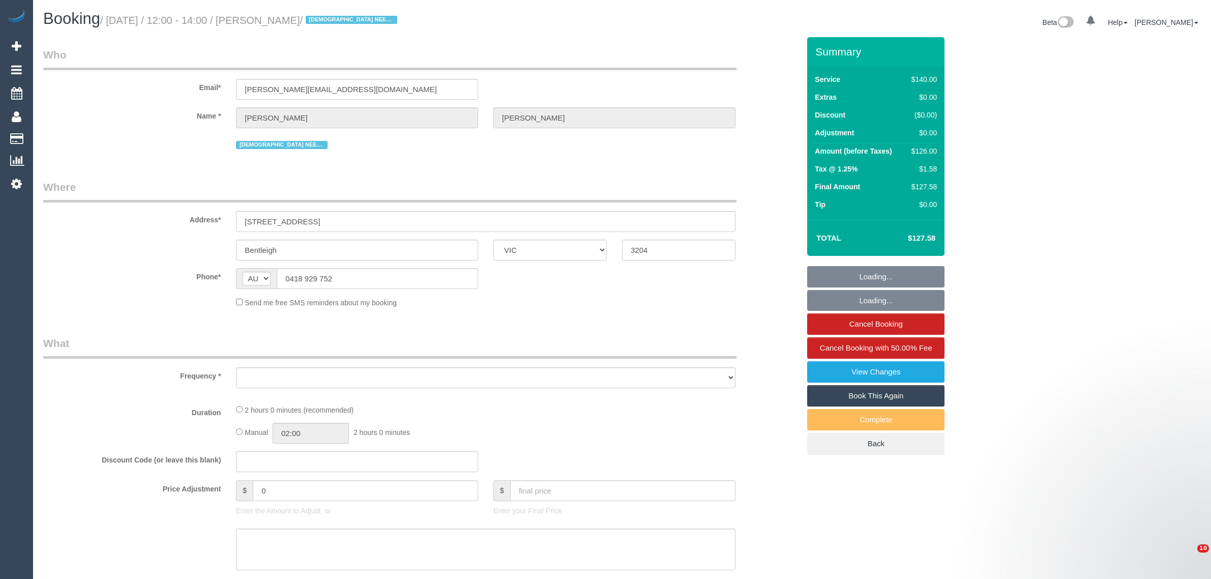
select select "VIC"
select select "string:stripe-pm_1R7Dp82GScqysDRVtJ5pjGE8"
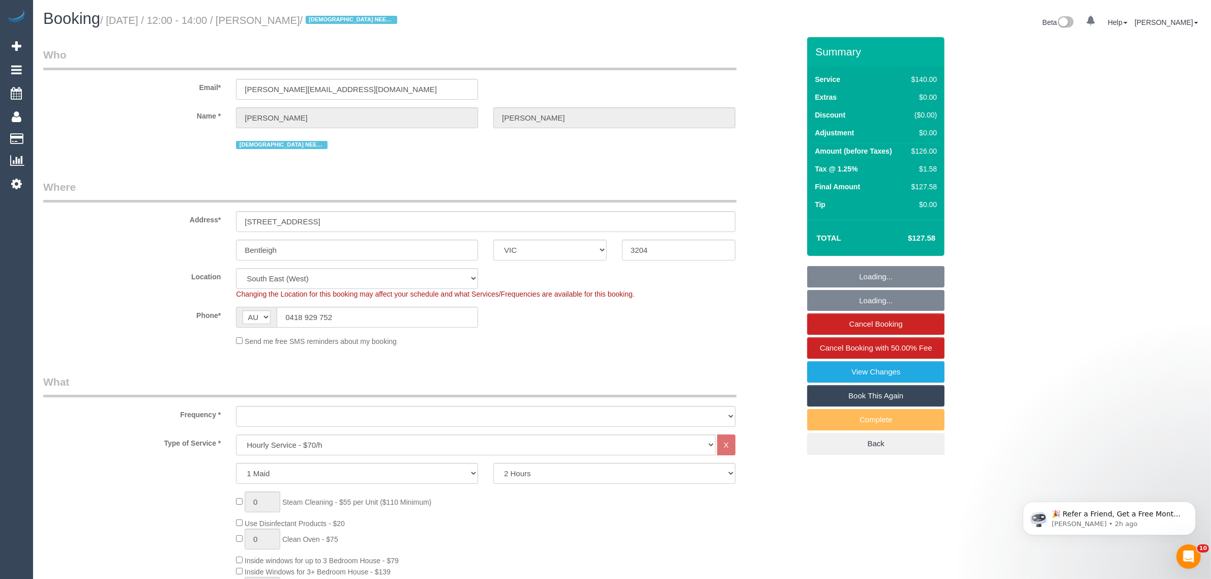
select select "object:734"
select select "number:28"
select select "number:16"
select select "number:19"
select select "number:24"
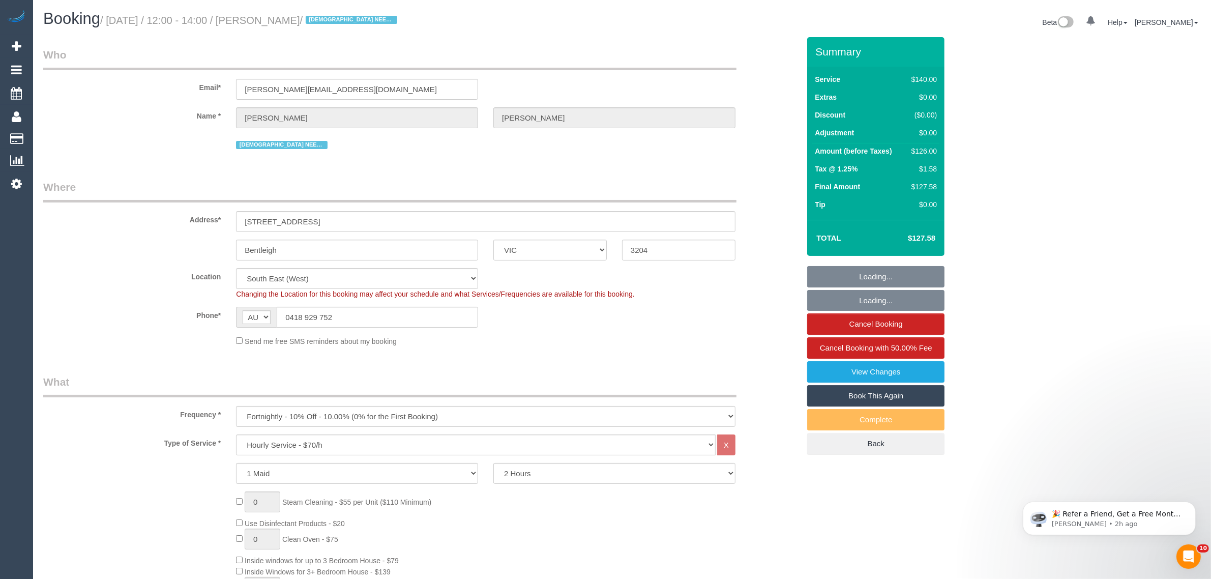
select select "number:34"
select select "number:12"
select select "object:1427"
click at [372, 314] on input "0418 929 752" at bounding box center [377, 317] width 201 height 21
